Goal: Task Accomplishment & Management: Complete application form

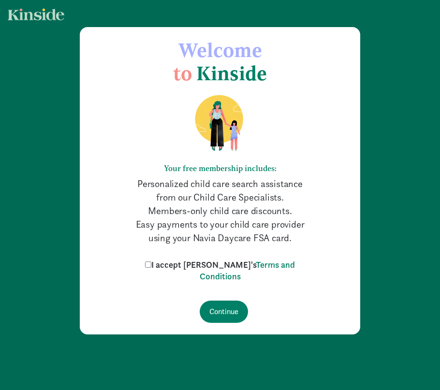
click at [151, 264] on input "I accept [PERSON_NAME]'s Terms and Conditions" at bounding box center [148, 264] width 6 height 6
checkbox input "true"
click at [220, 306] on input "Continue" at bounding box center [224, 312] width 48 height 22
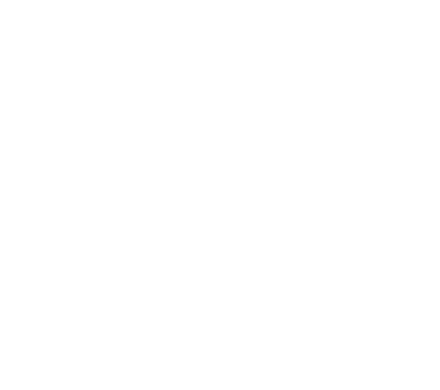
click at [0, 0] on html at bounding box center [0, 0] width 0 height 0
